Goal: Download file/media

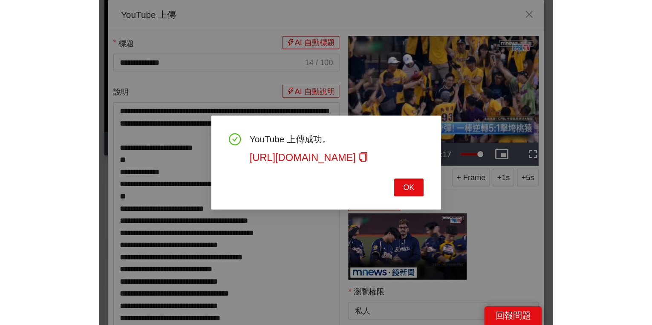
scroll to position [131, 0]
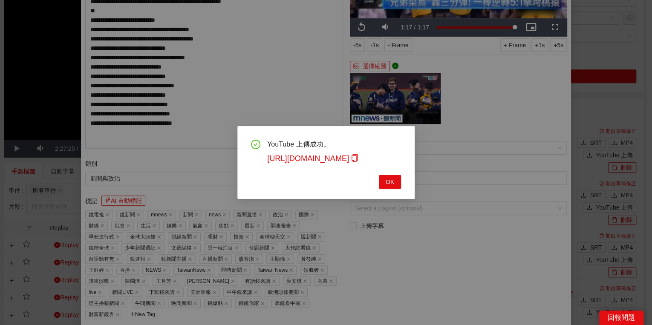
drag, startPoint x: 389, startPoint y: 177, endPoint x: 385, endPoint y: 173, distance: 6.1
click at [350, 177] on span "OK" at bounding box center [390, 181] width 9 height 9
type textarea "**********"
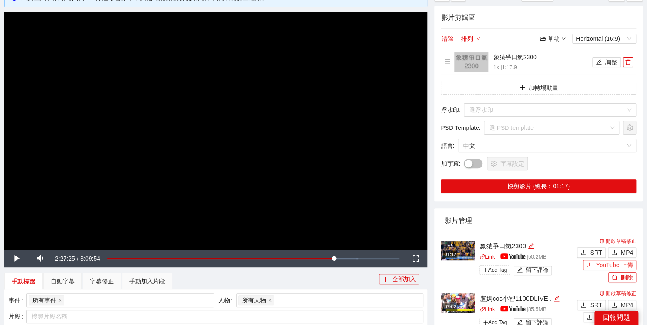
scroll to position [0, 0]
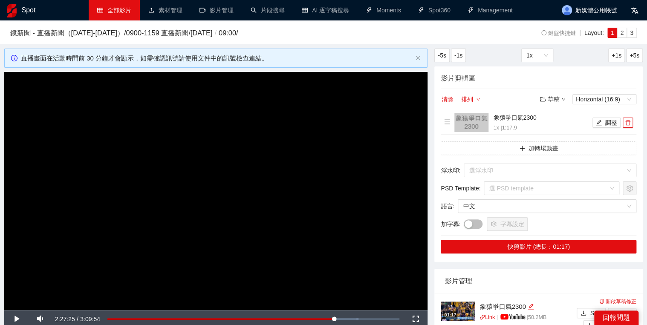
click at [112, 14] on link "全部影片" at bounding box center [114, 10] width 34 height 7
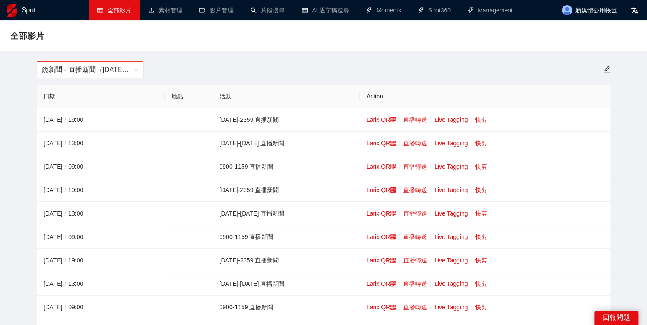
click at [97, 63] on span "鏡新聞 - 直播新聞（[DATE]-[DATE]）" at bounding box center [90, 70] width 96 height 16
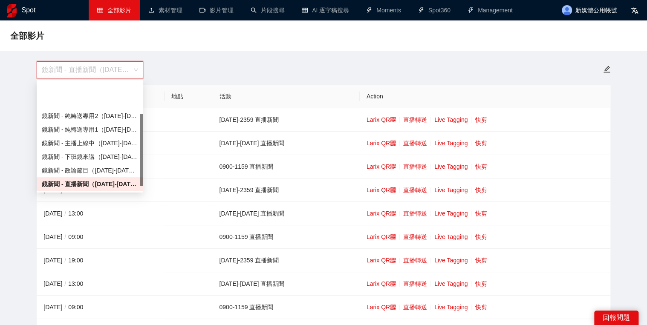
scroll to position [55, 0]
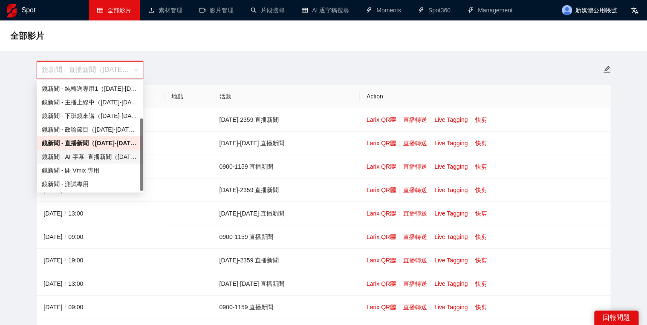
click at [91, 159] on div "鏡新聞 - AI 字幕+直播新聞（[DATE]-[DATE]）" at bounding box center [90, 156] width 96 height 9
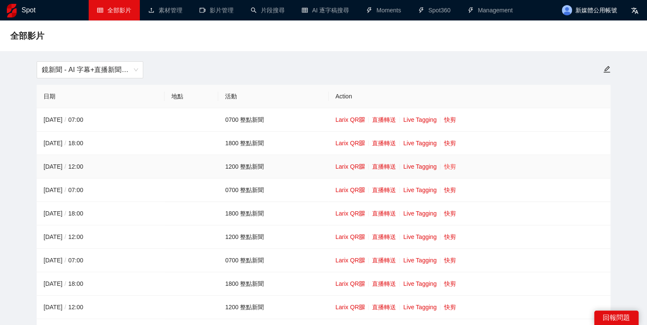
click at [350, 165] on link "快剪" at bounding box center [450, 166] width 12 height 7
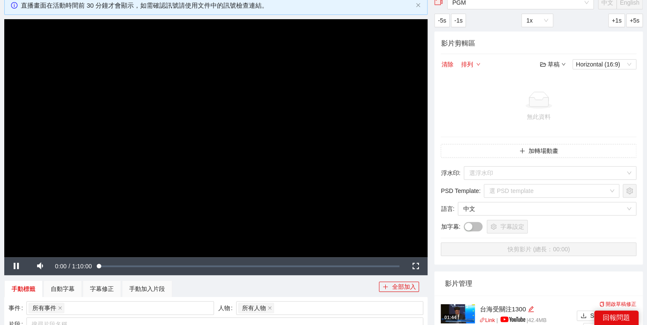
scroll to position [136, 0]
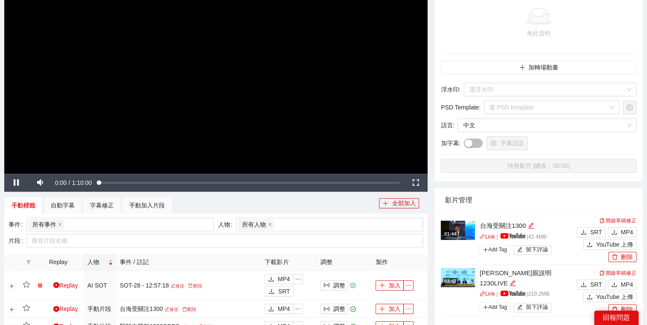
click at [318, 114] on video "Video Player" at bounding box center [215, 55] width 423 height 238
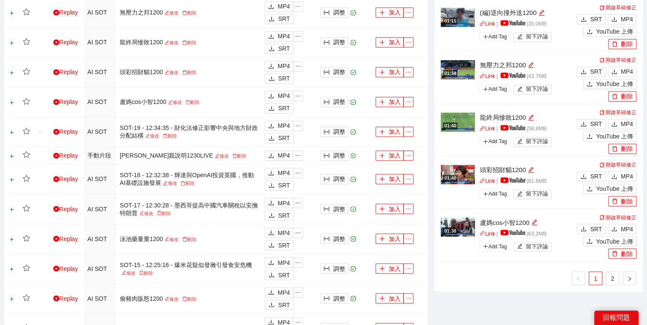
scroll to position [682, 0]
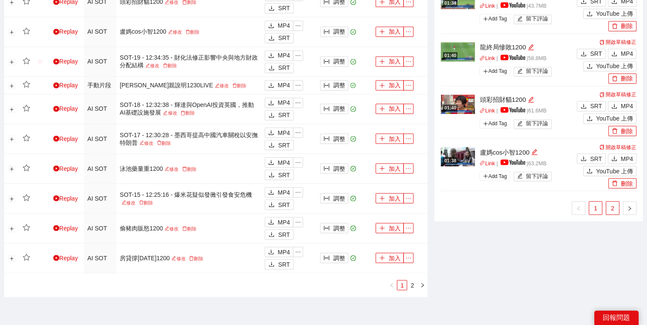
click at [350, 206] on link "2" at bounding box center [612, 208] width 13 height 13
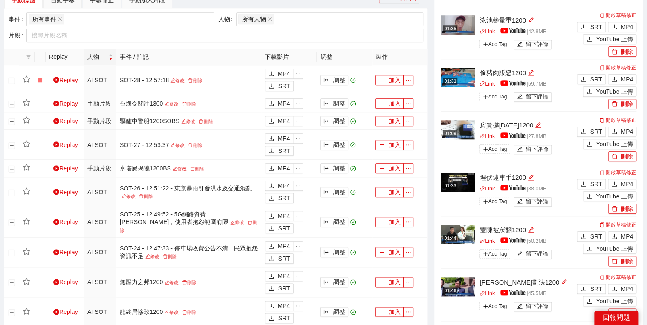
scroll to position [443, 0]
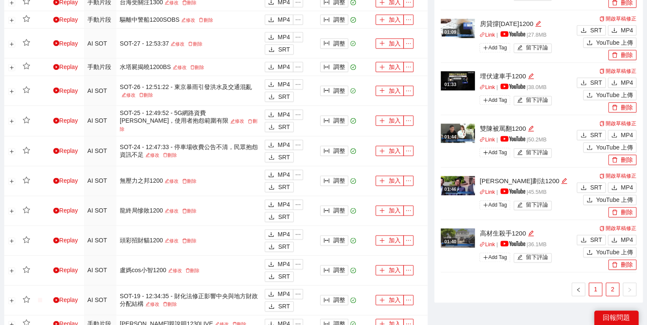
click at [350, 250] on link "1" at bounding box center [595, 289] width 13 height 13
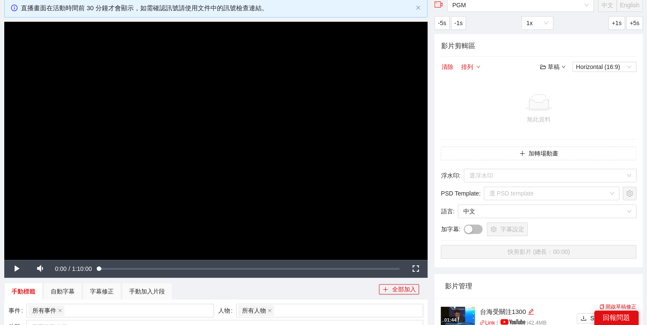
scroll to position [0, 0]
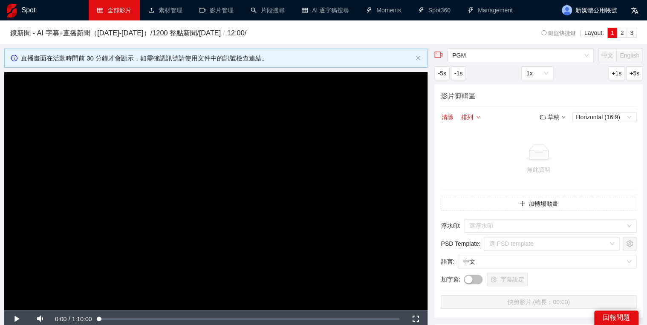
click at [114, 7] on link "全部影片" at bounding box center [114, 10] width 34 height 7
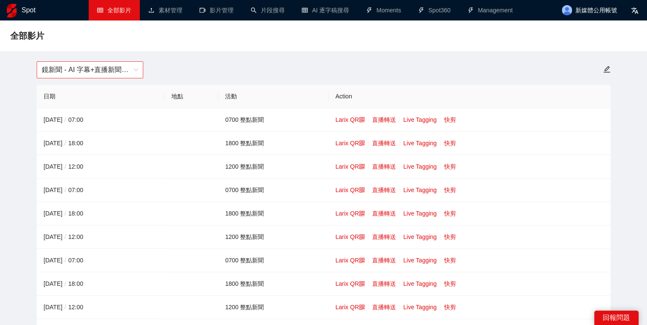
click at [130, 69] on span "鏡新聞 - AI 字幕+直播新聞（[DATE]-[DATE]）" at bounding box center [90, 70] width 96 height 16
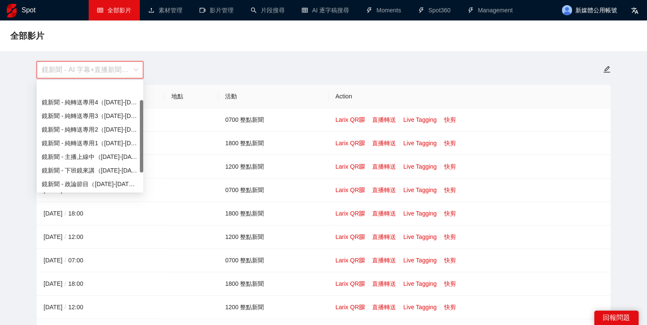
scroll to position [27, 0]
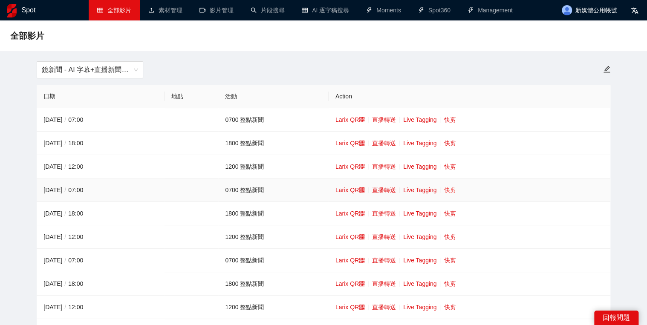
click at [350, 187] on link "快剪" at bounding box center [450, 190] width 12 height 7
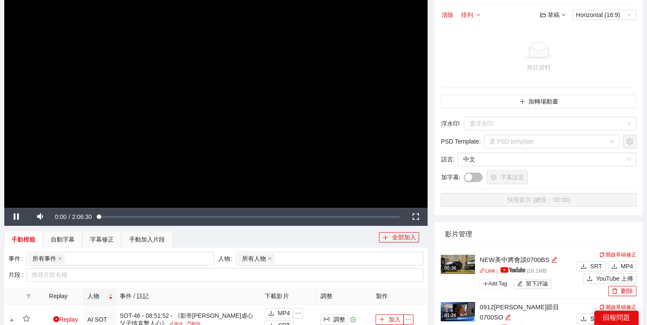
click at [350, 116] on video "Video Player" at bounding box center [215, 89] width 423 height 238
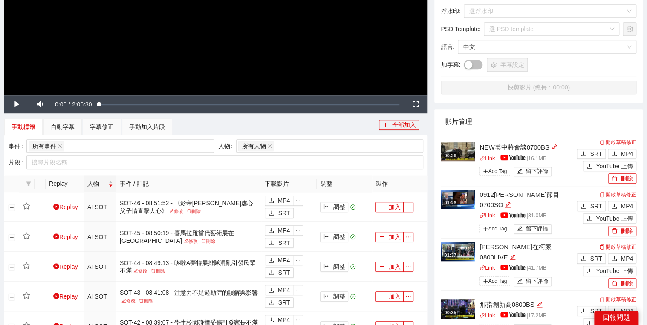
scroll to position [341, 0]
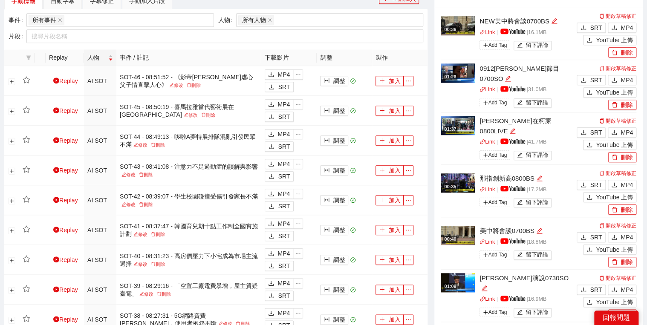
click at [350, 77] on img at bounding box center [458, 73] width 34 height 19
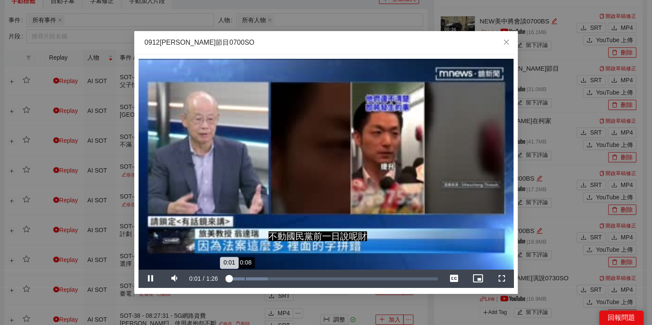
click at [245, 250] on div "Loaded : 19.99% 0:08 0:01" at bounding box center [331, 279] width 213 height 3
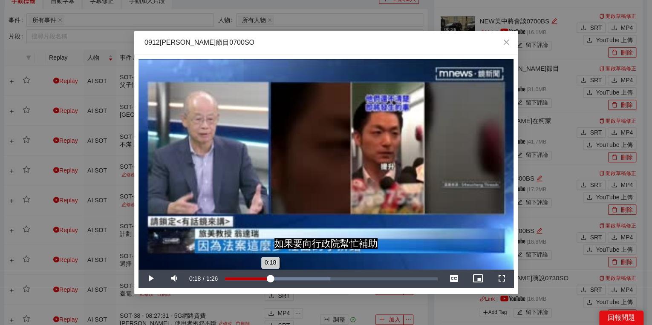
click at [270, 250] on div "Loaded : 49.55% 0:18 0:18" at bounding box center [331, 279] width 213 height 3
click at [296, 250] on div "Loaded : 49.55% 0:28 0:18" at bounding box center [331, 279] width 213 height 3
click at [312, 250] on div "Loaded : 62.14% 0:35 0:29" at bounding box center [331, 279] width 213 height 3
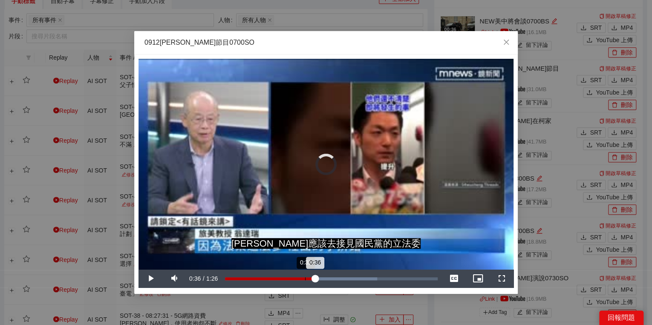
click at [305, 250] on div "0:32" at bounding box center [305, 279] width 0 height 3
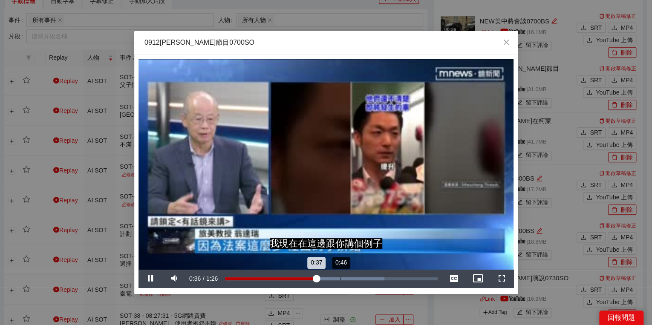
click at [341, 250] on div "Loaded : 74.93% 0:46 0:37" at bounding box center [331, 279] width 213 height 3
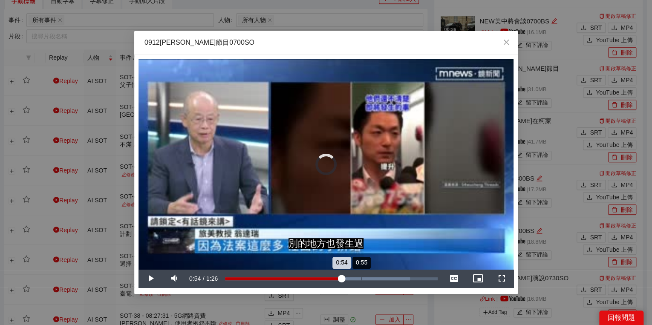
click at [350, 250] on div "0:55" at bounding box center [361, 279] width 0 height 3
click at [350, 250] on div "1:04" at bounding box center [384, 279] width 0 height 3
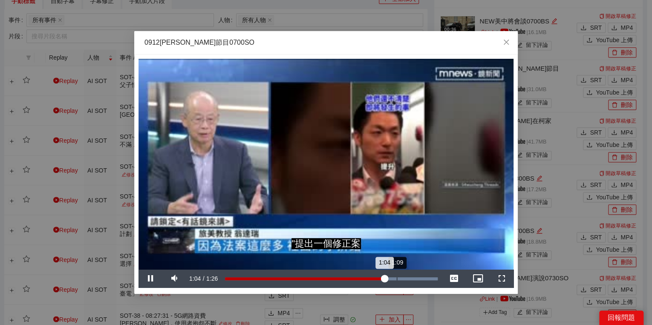
click at [350, 250] on div "Loaded : 100.00% 1:09 1:04" at bounding box center [331, 279] width 221 height 18
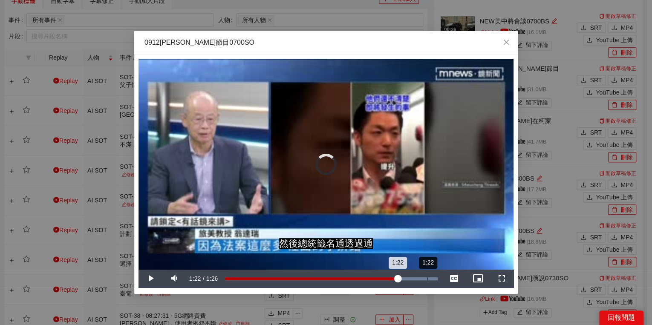
click at [350, 250] on div "Loaded : 100.00% 1:22 1:22" at bounding box center [331, 279] width 221 height 18
click at [293, 250] on div "Loaded : 100.00% 0:27 1:22" at bounding box center [331, 279] width 221 height 18
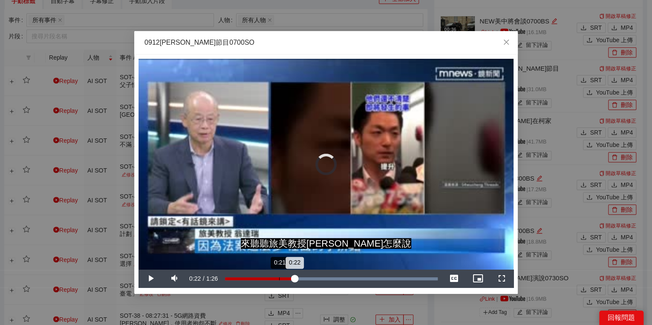
click at [279, 250] on div "Loaded : 100.00% 0:21 0:22" at bounding box center [331, 279] width 221 height 18
click at [350, 41] on icon "close" at bounding box center [506, 42] width 7 height 7
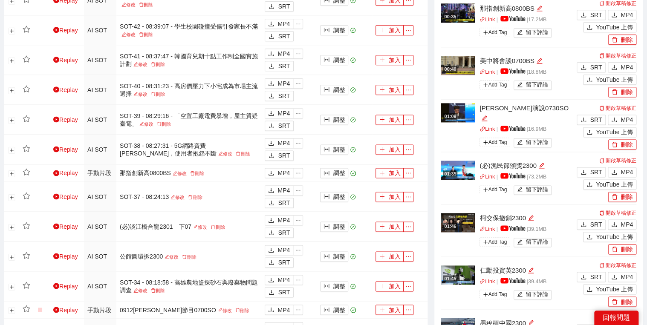
scroll to position [512, 0]
click at [350, 222] on button "MP4" at bounding box center [622, 224] width 29 height 10
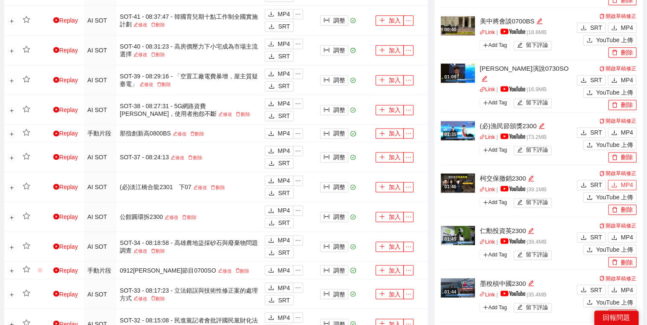
scroll to position [614, 0]
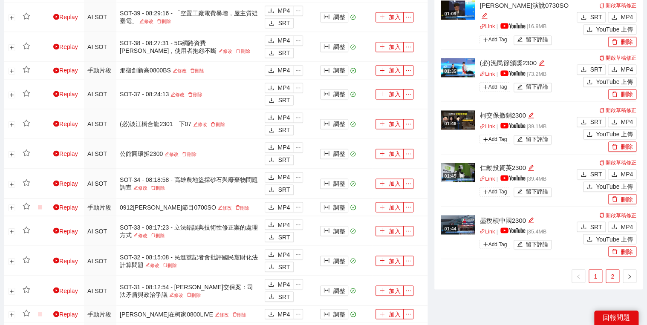
click at [350, 250] on link "2" at bounding box center [612, 276] width 13 height 13
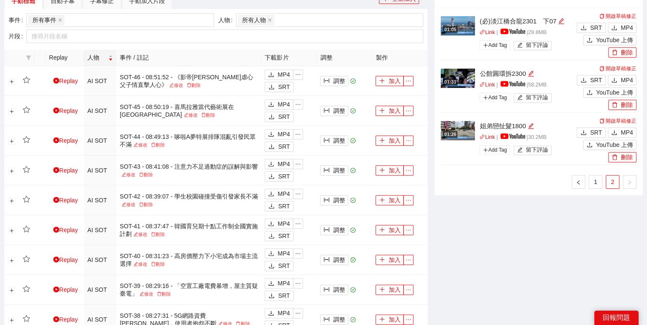
scroll to position [307, 0]
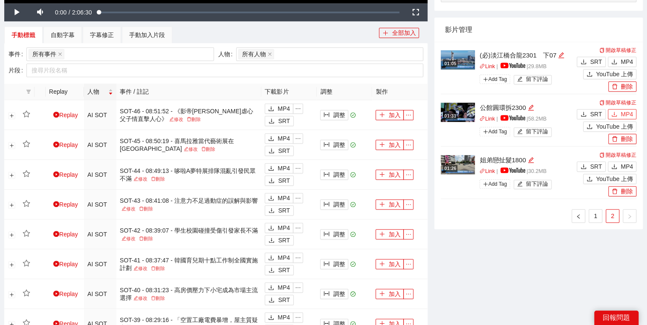
click at [350, 110] on span "MP4" at bounding box center [627, 114] width 12 height 9
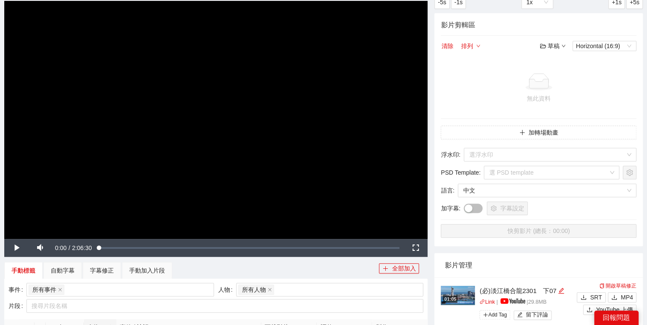
scroll to position [0, 0]
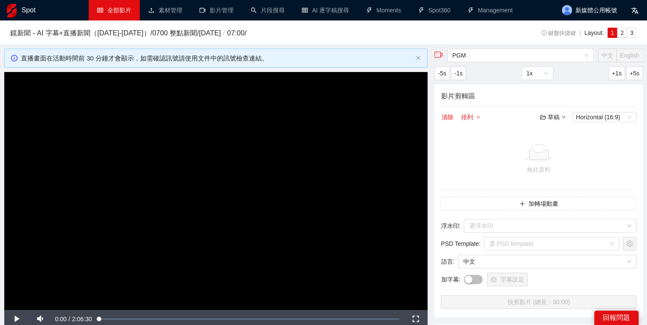
click at [104, 14] on link "全部影片" at bounding box center [114, 10] width 34 height 7
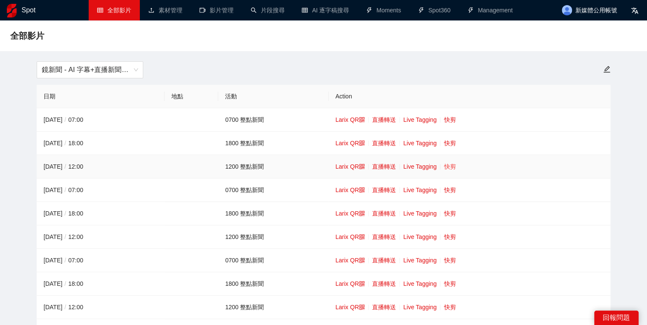
click at [350, 166] on link "快剪" at bounding box center [450, 166] width 12 height 7
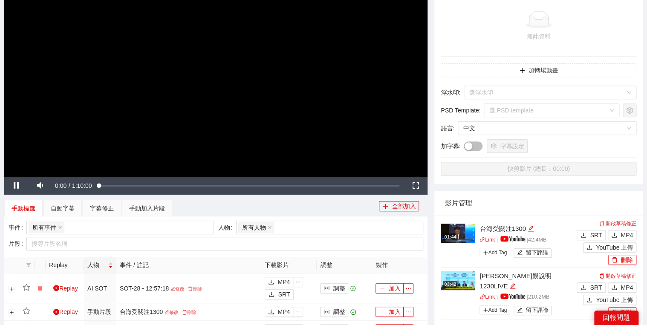
scroll to position [136, 0]
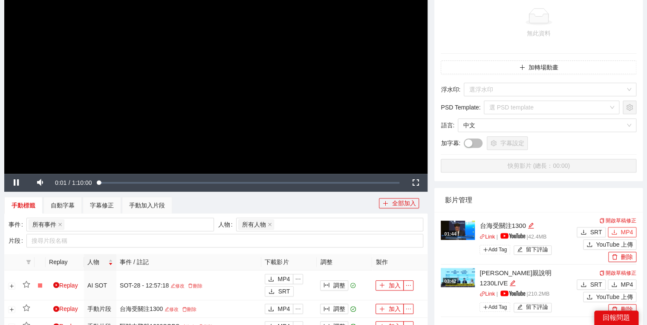
click at [350, 231] on span "MP4" at bounding box center [627, 232] width 12 height 9
click at [295, 123] on video "Video Player" at bounding box center [215, 55] width 423 height 238
